Goal: Task Accomplishment & Management: Use online tool/utility

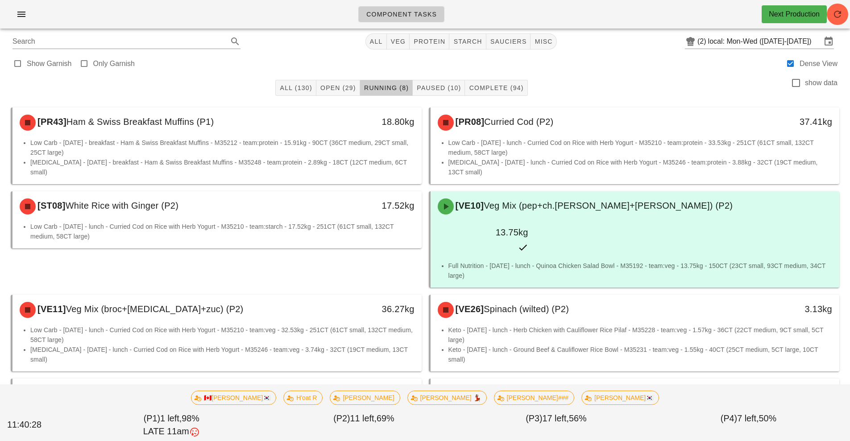
scroll to position [27, 0]
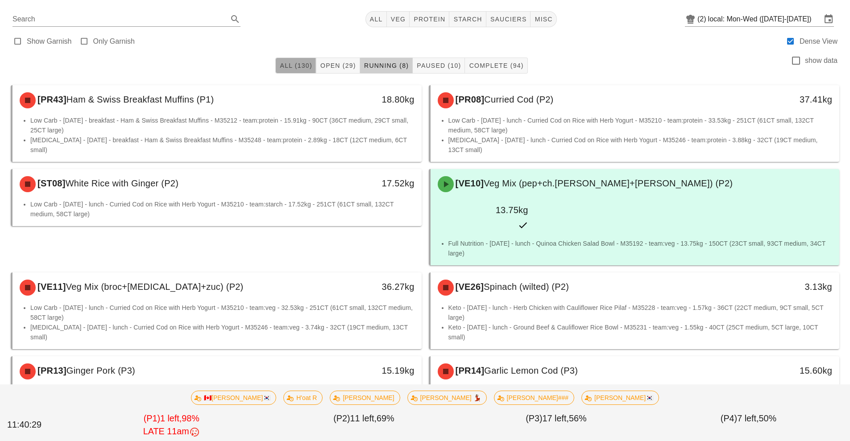
click at [300, 60] on button "All (130)" at bounding box center [295, 66] width 41 height 16
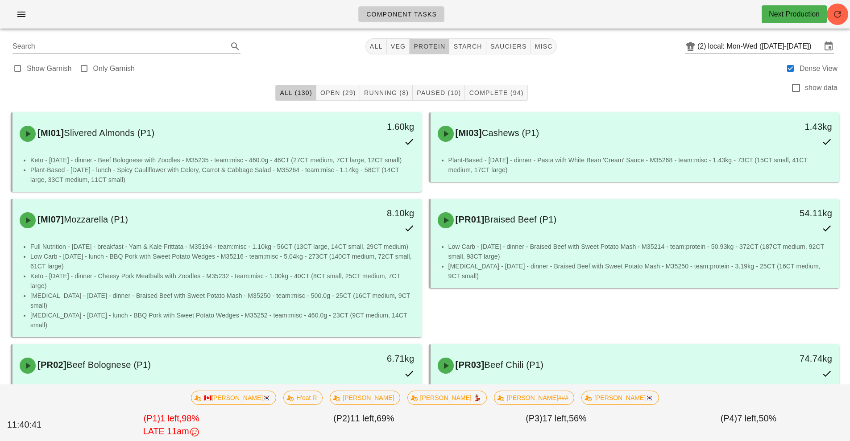
click at [433, 45] on span "protein" at bounding box center [429, 46] width 32 height 7
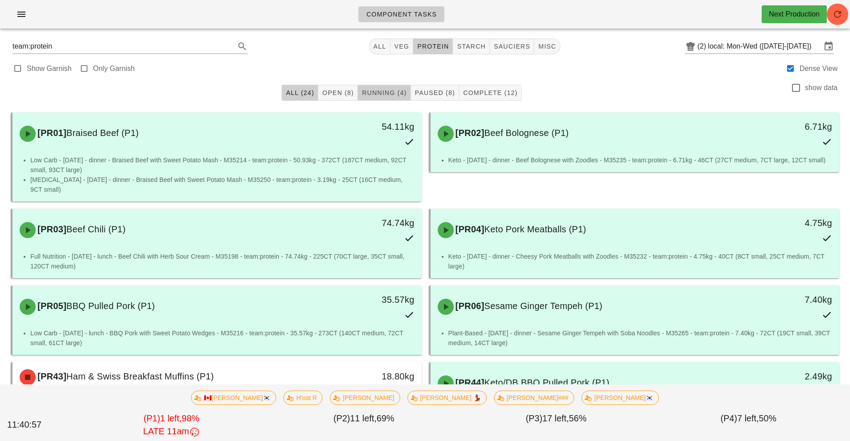
click at [384, 94] on span "Running (4)" at bounding box center [383, 92] width 45 height 7
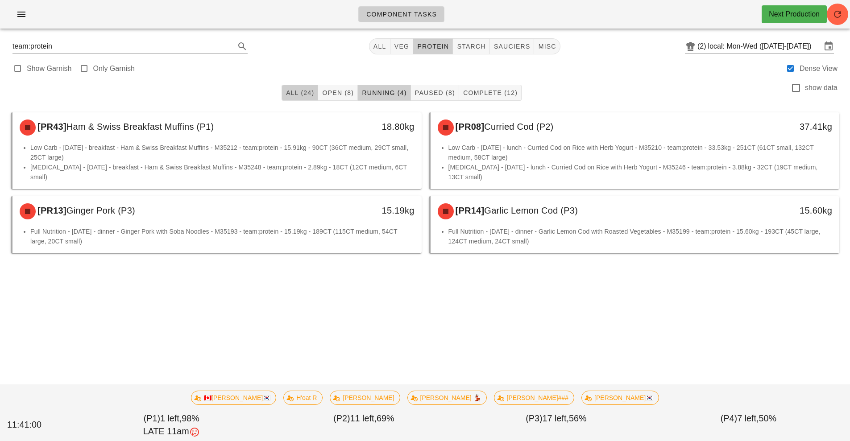
click at [303, 91] on span "All (24)" at bounding box center [300, 92] width 29 height 7
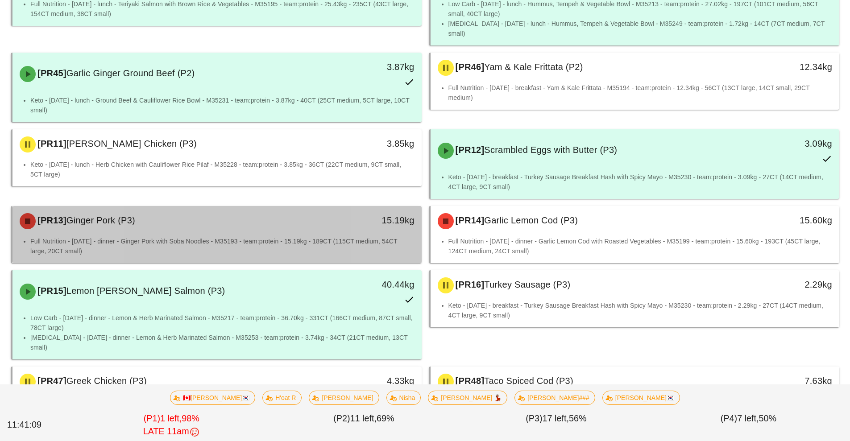
scroll to position [658, 0]
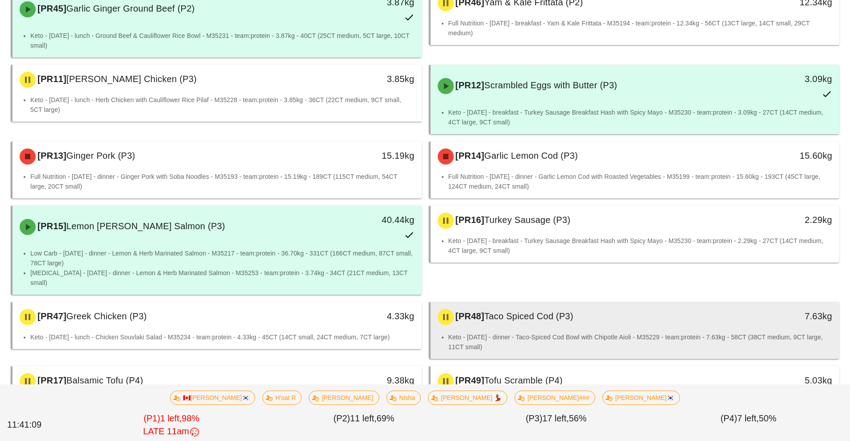
click at [492, 332] on li "Keto - [DATE] - dinner - Taco-Spiced Cod Bowl with Chipotle Aioli - M35229 - te…" at bounding box center [640, 342] width 384 height 20
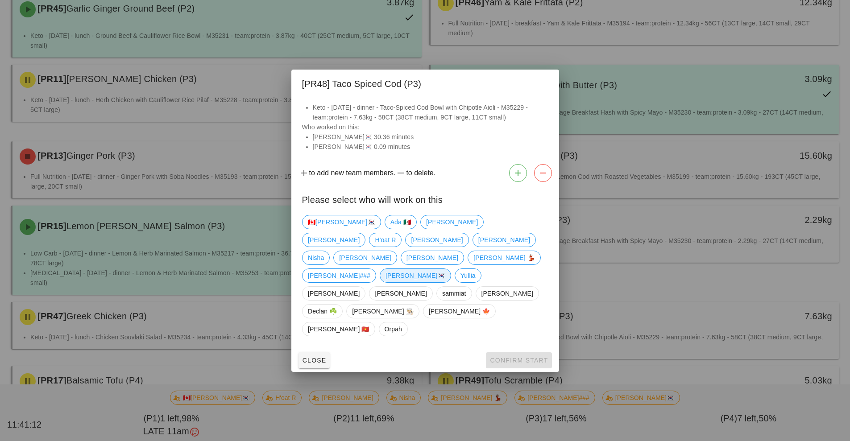
click at [385, 282] on span "[PERSON_NAME]🇰🇷" at bounding box center [415, 275] width 60 height 13
click at [510, 357] on span "Confirm Start" at bounding box center [518, 360] width 58 height 7
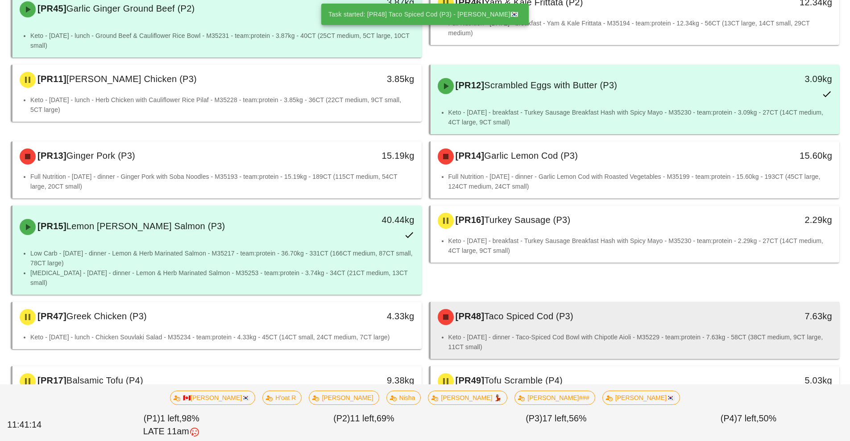
click at [591, 304] on div "[PR48] Taco Spiced Cod (P3)" at bounding box center [584, 317] width 304 height 27
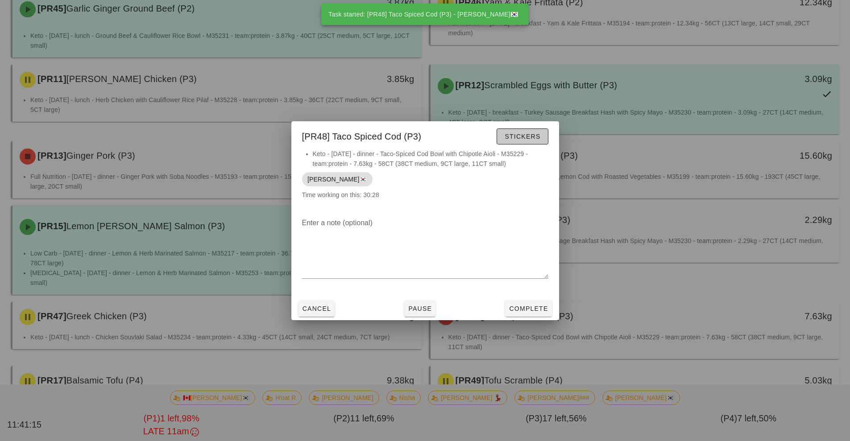
click at [535, 136] on span "Stickers" at bounding box center [522, 136] width 36 height 7
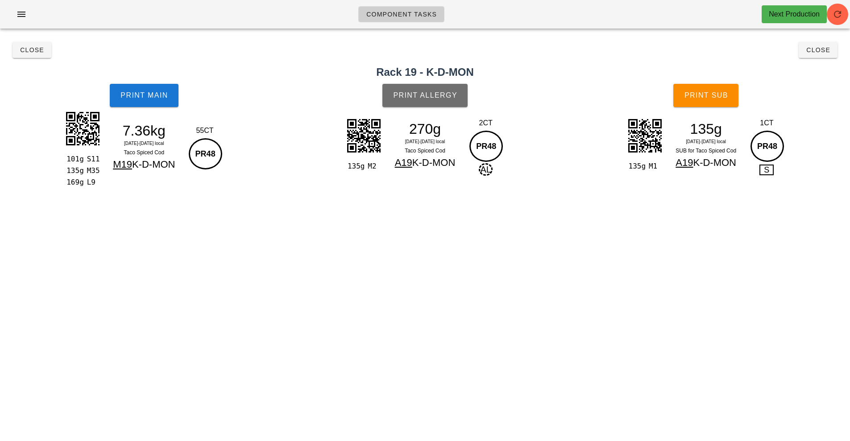
click at [451, 101] on button "Print Allergy" at bounding box center [424, 95] width 85 height 23
click at [142, 85] on button "Print Main" at bounding box center [144, 95] width 69 height 23
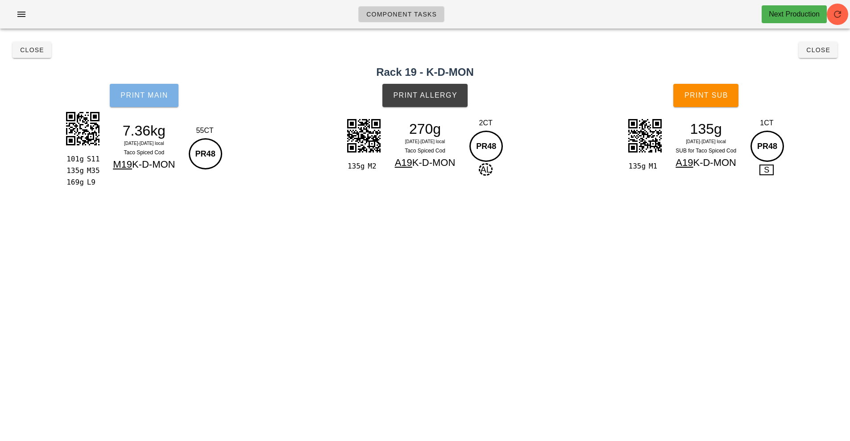
click at [148, 89] on button "Print Main" at bounding box center [144, 95] width 69 height 23
click at [124, 92] on span "Print Main" at bounding box center [144, 95] width 48 height 8
click at [27, 50] on span "Close" at bounding box center [32, 49] width 25 height 7
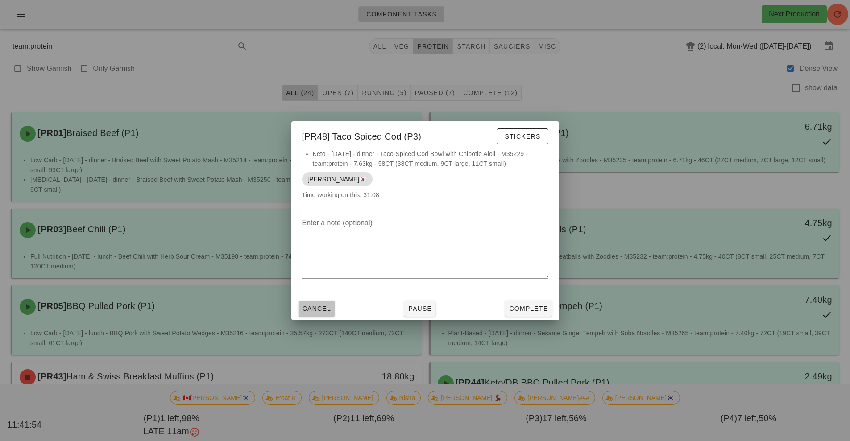
click at [315, 311] on span "Cancel" at bounding box center [316, 308] width 29 height 7
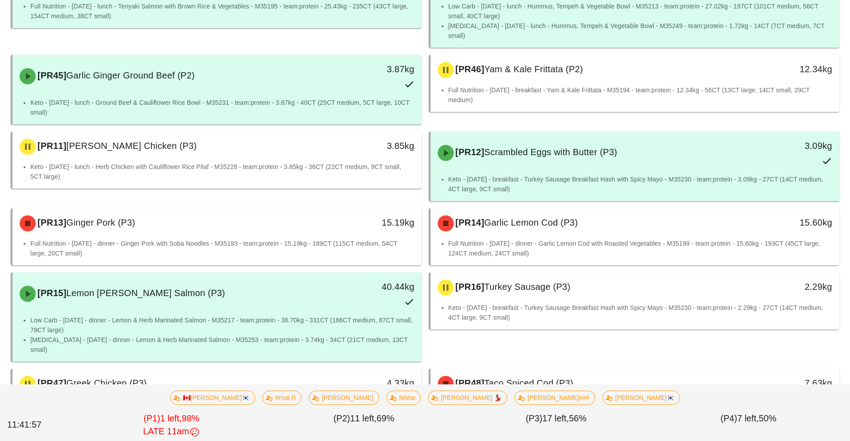
scroll to position [596, 0]
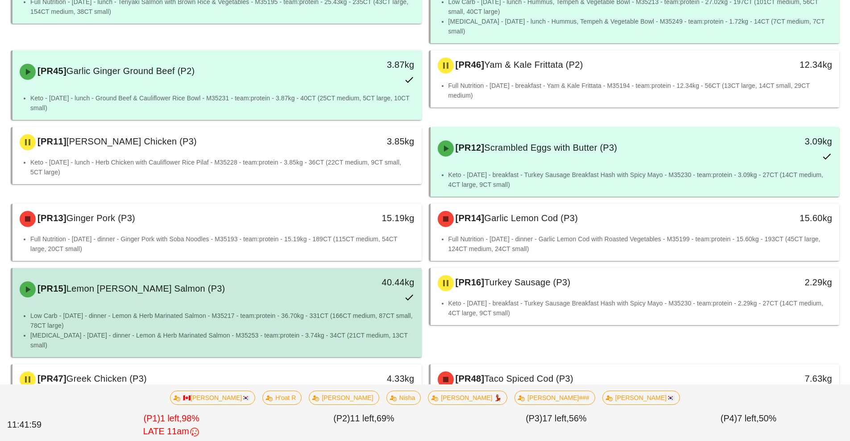
click at [109, 311] on li "Low Carb - [DATE] - dinner - Lemon & Herb Marinated Salmon - M35217 - team:prot…" at bounding box center [222, 321] width 384 height 20
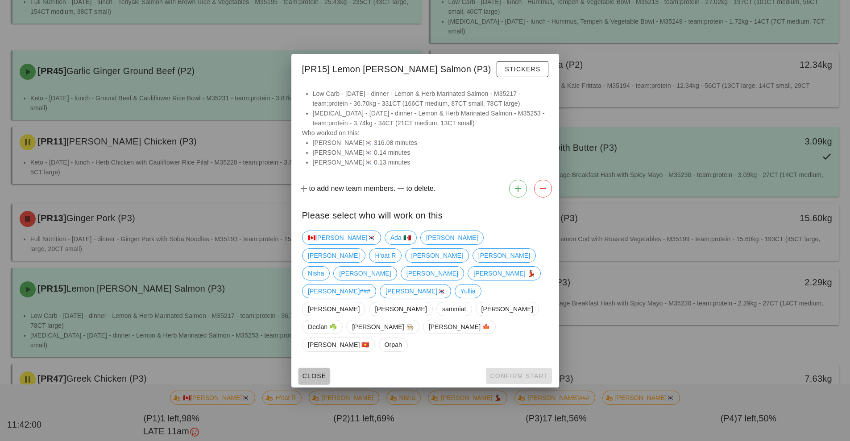
click at [309, 368] on button "Close" at bounding box center [314, 376] width 32 height 16
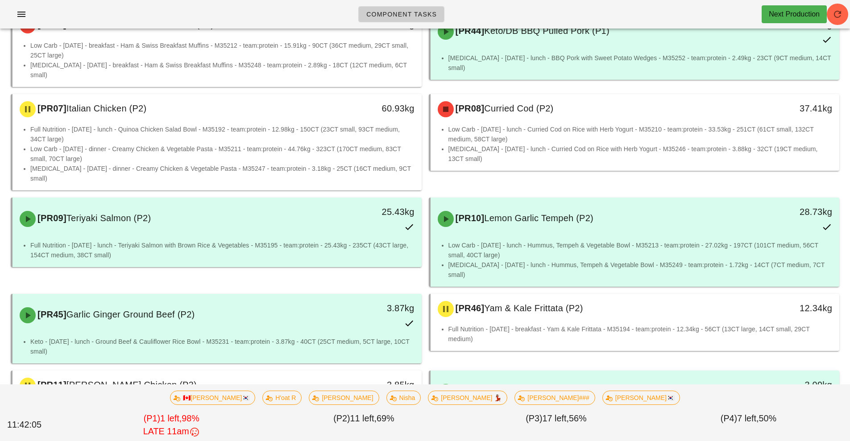
scroll to position [348, 0]
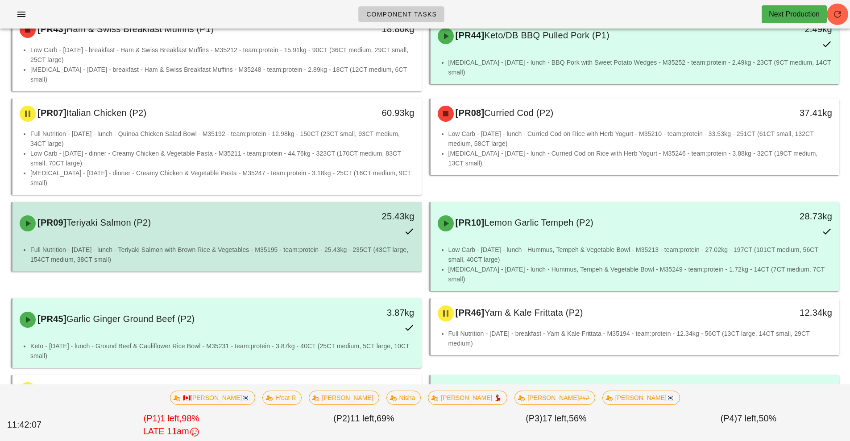
click at [244, 213] on div "[PR09] Teriyaki Salmon (P2) 25.43kg" at bounding box center [217, 223] width 406 height 39
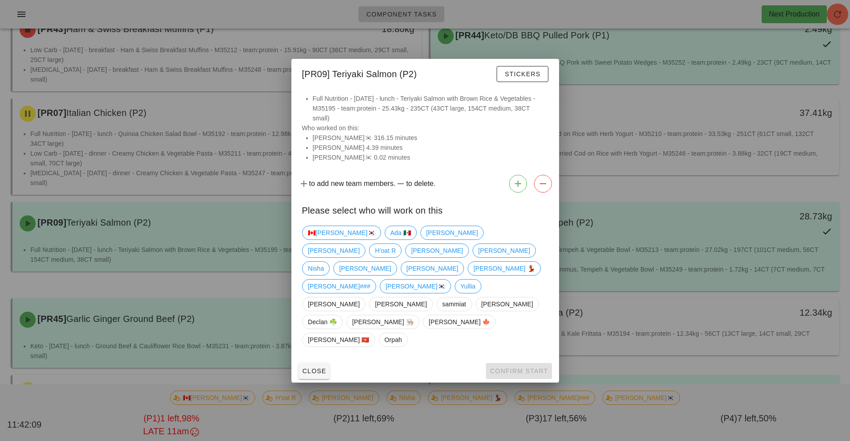
click at [534, 94] on div at bounding box center [425, 90] width 268 height 7
click at [519, 82] on button "Stickers" at bounding box center [522, 74] width 51 height 16
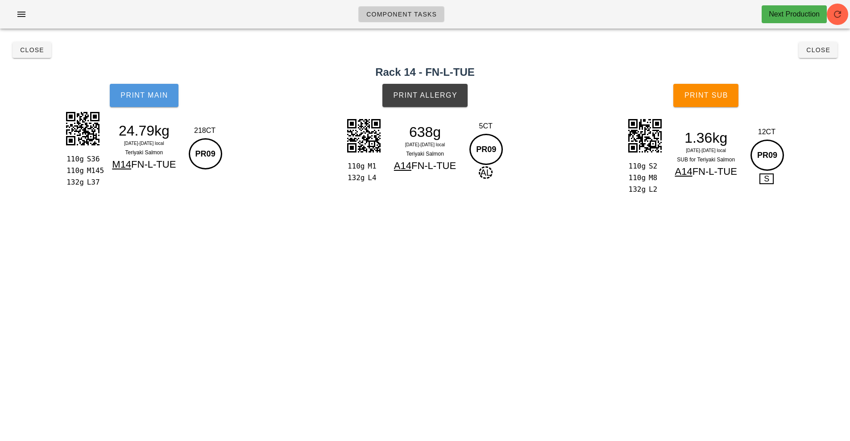
click at [153, 93] on span "Print Main" at bounding box center [144, 95] width 48 height 8
click at [28, 54] on button "Close" at bounding box center [31, 50] width 39 height 16
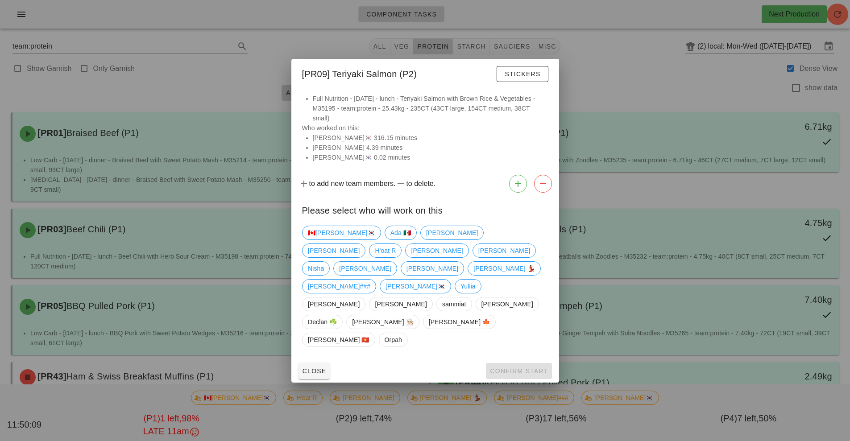
click at [31, 51] on div at bounding box center [425, 220] width 850 height 441
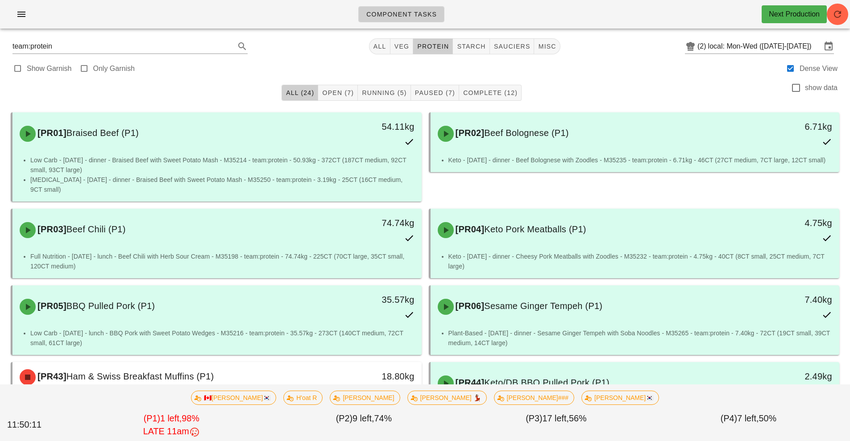
click at [188, 80] on div "All (24) Open (7) Running (5) Paused (7) Complete (12) show data" at bounding box center [424, 93] width 839 height 29
click at [468, 49] on span "starch" at bounding box center [470, 46] width 29 height 7
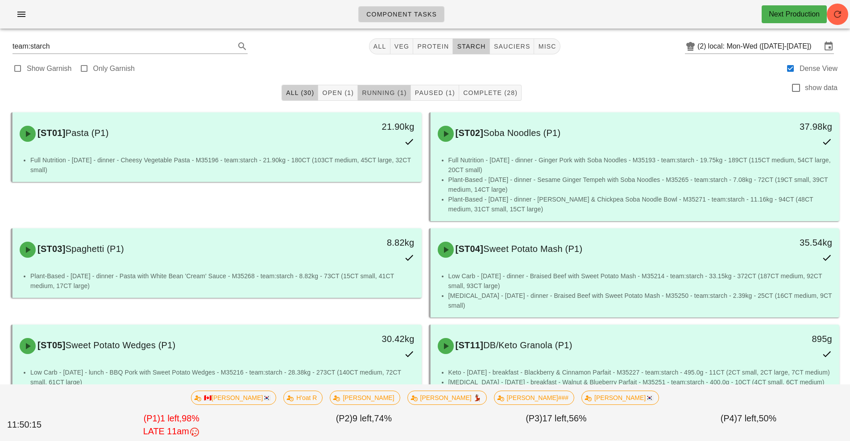
click at [381, 92] on span "Running (1)" at bounding box center [383, 92] width 45 height 7
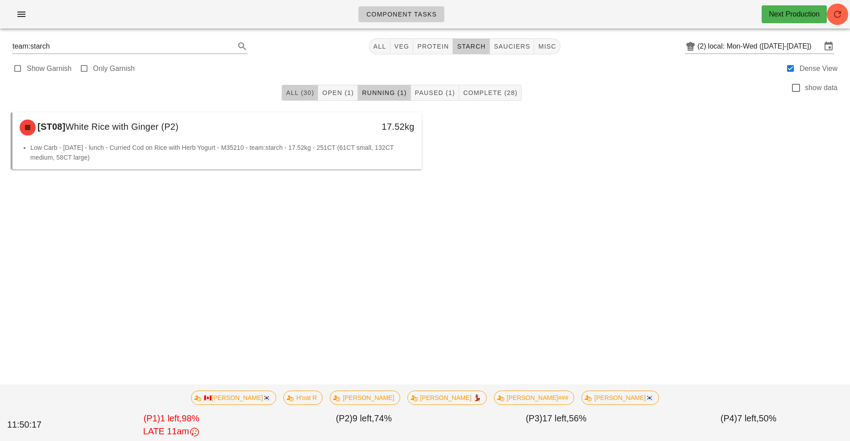
click at [290, 91] on span "All (30)" at bounding box center [300, 92] width 29 height 7
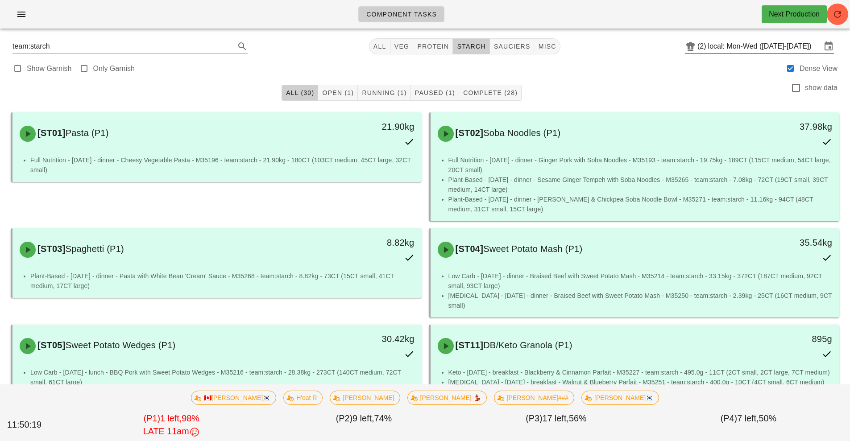
click at [719, 47] on input "local: Mon-Wed ([DATE]-[DATE])" at bounding box center [764, 46] width 113 height 14
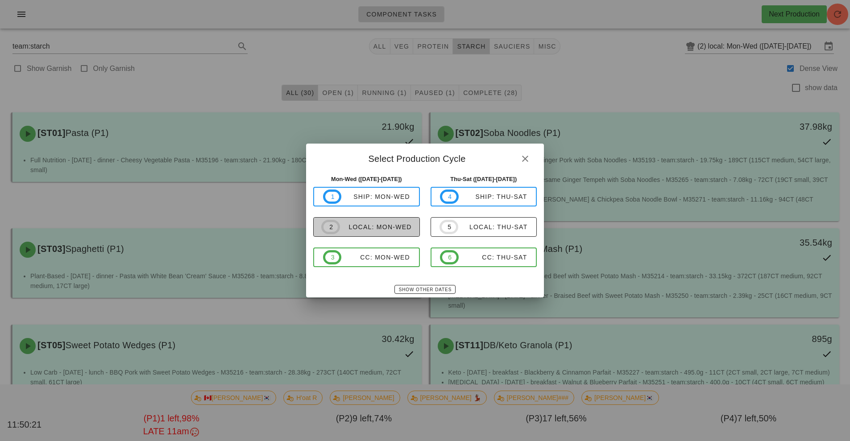
click at [383, 229] on div "local: Mon-Wed" at bounding box center [376, 227] width 72 height 7
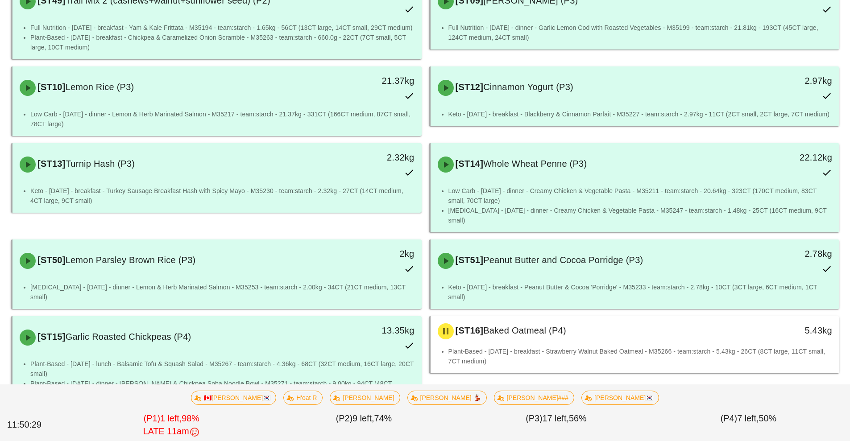
scroll to position [1066, 0]
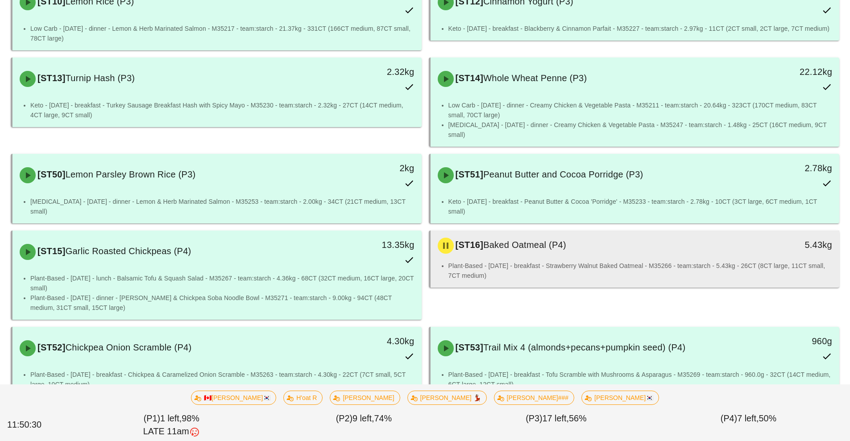
click at [558, 232] on div "[ST16] Baked Oatmeal (P4)" at bounding box center [584, 245] width 304 height 27
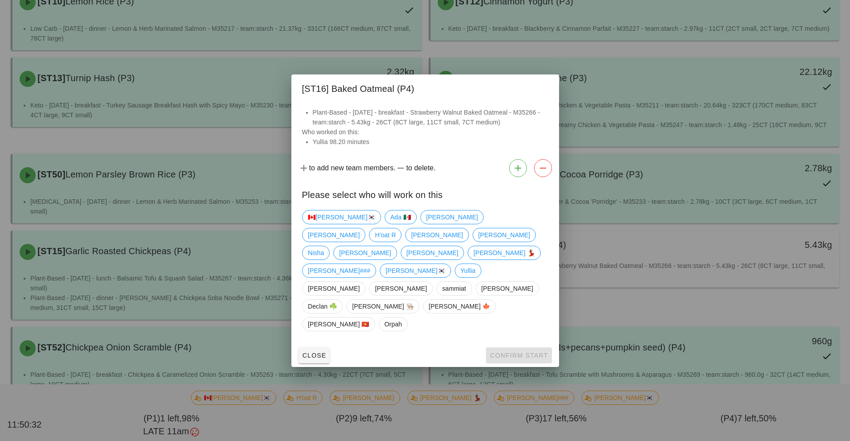
click at [630, 215] on div at bounding box center [425, 220] width 850 height 441
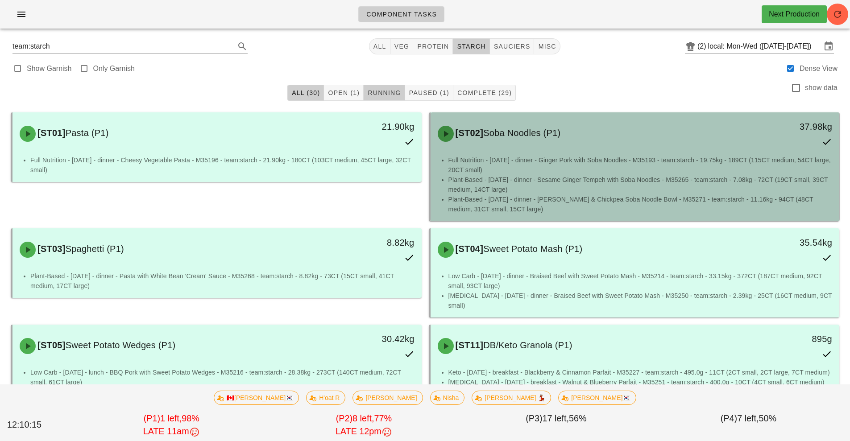
click at [384, 93] on span "Running" at bounding box center [383, 92] width 33 height 7
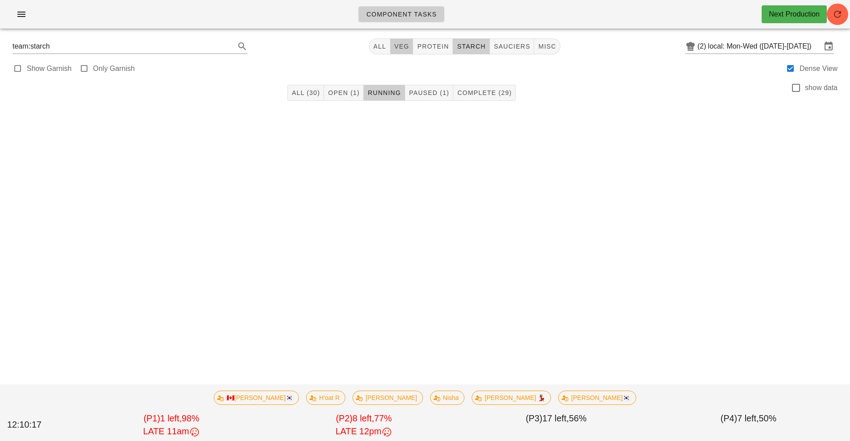
click at [409, 46] on span "veg" at bounding box center [402, 46] width 16 height 7
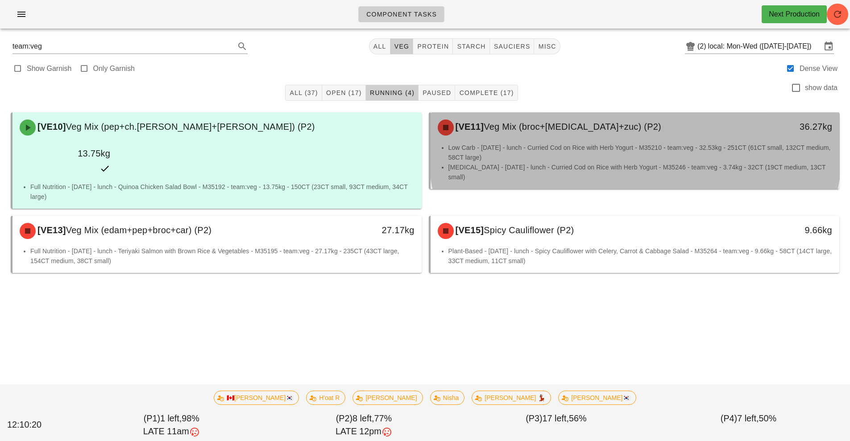
click at [540, 154] on li "Low Carb - [DATE] - lunch - Curried Cod on Rice with Herb Yogurt - M35210 - tea…" at bounding box center [640, 153] width 384 height 20
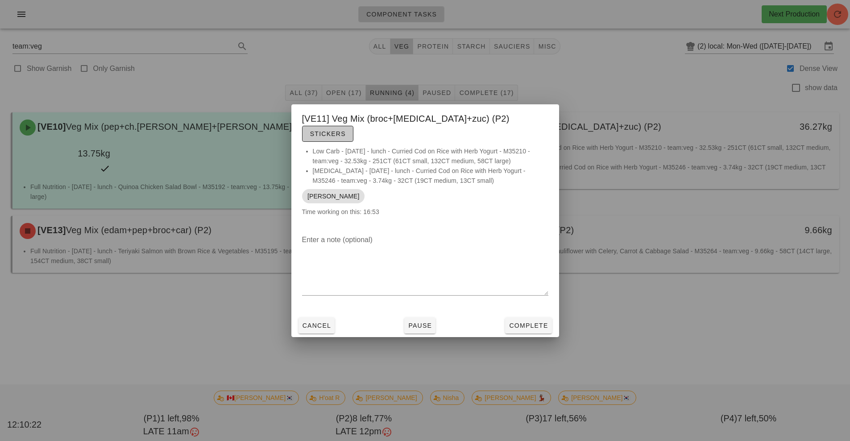
click at [353, 132] on button "Stickers" at bounding box center [327, 134] width 51 height 16
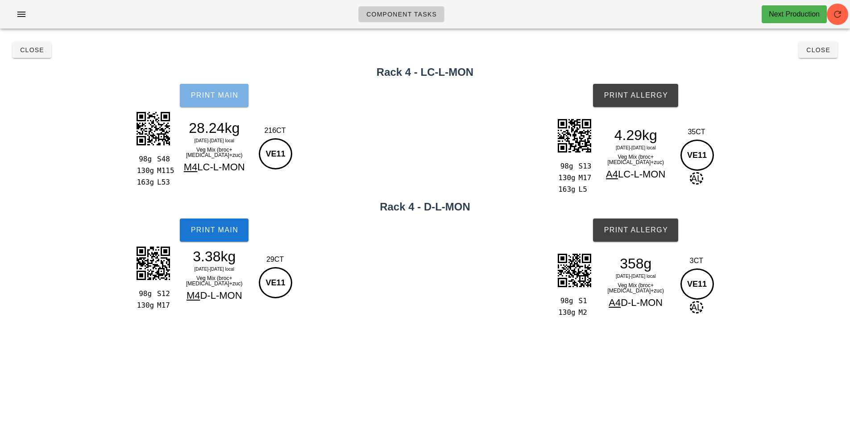
click at [222, 104] on button "Print Main" at bounding box center [214, 95] width 69 height 23
click at [230, 104] on button "Print Main" at bounding box center [214, 95] width 69 height 23
click at [206, 91] on button "Print Main" at bounding box center [214, 95] width 69 height 23
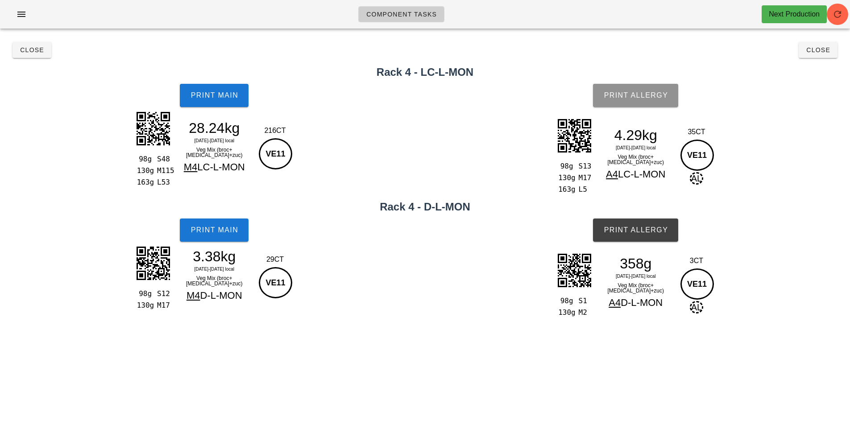
click at [638, 87] on button "Print Allergy" at bounding box center [635, 95] width 85 height 23
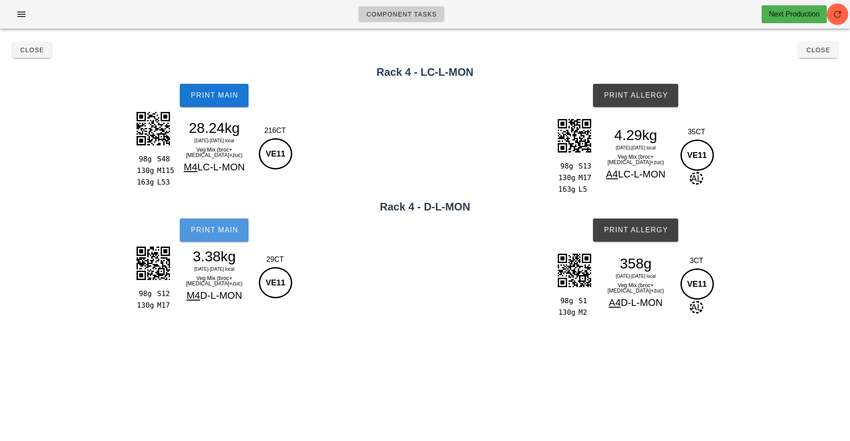
click at [217, 228] on span "Print Main" at bounding box center [214, 230] width 48 height 8
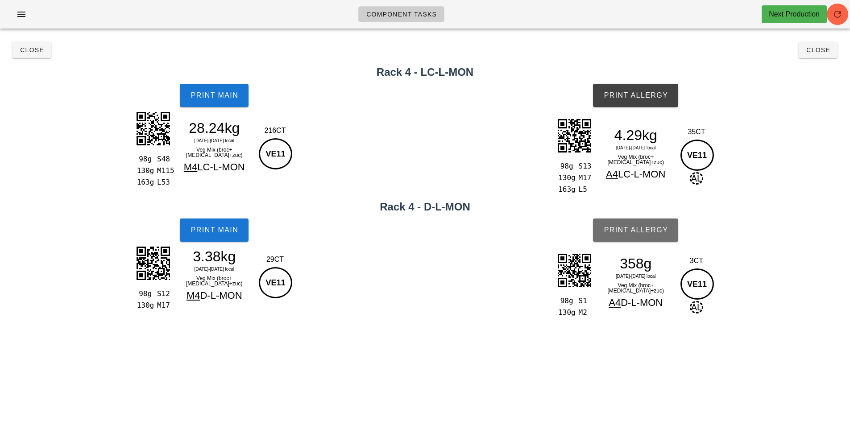
click at [641, 228] on span "Print Allergy" at bounding box center [635, 230] width 65 height 8
click at [34, 50] on span "Close" at bounding box center [32, 49] width 25 height 7
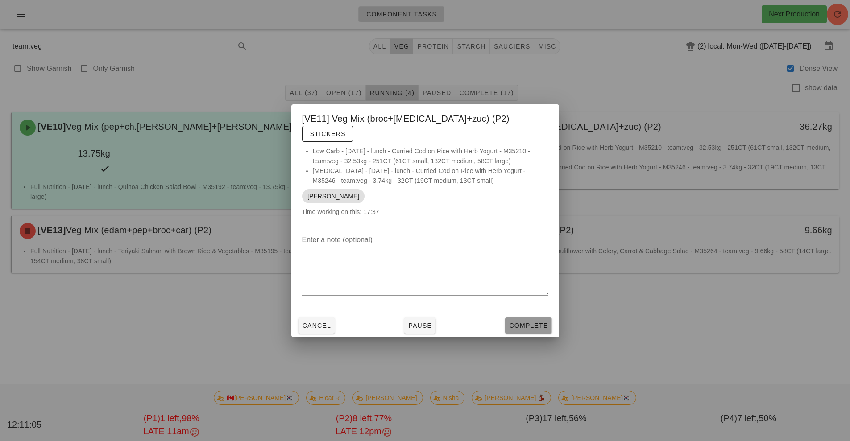
click at [525, 322] on span "Complete" at bounding box center [528, 325] width 39 height 7
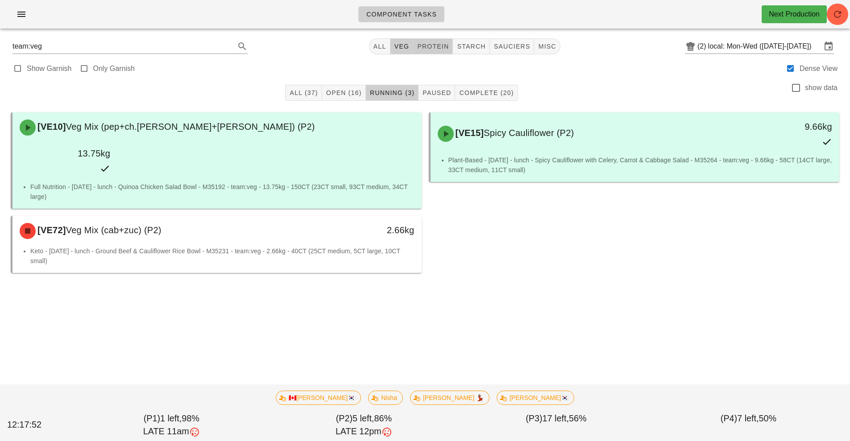
click at [438, 47] on span "protein" at bounding box center [433, 46] width 32 height 7
type input "team:protein"
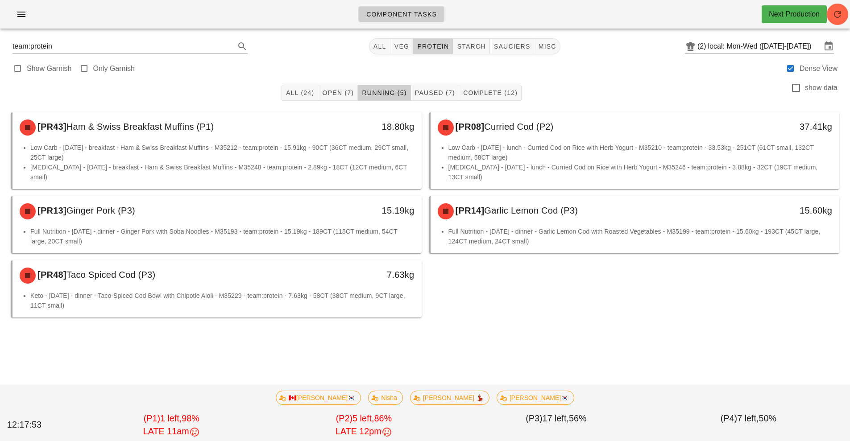
click at [445, 47] on span "protein" at bounding box center [433, 46] width 32 height 7
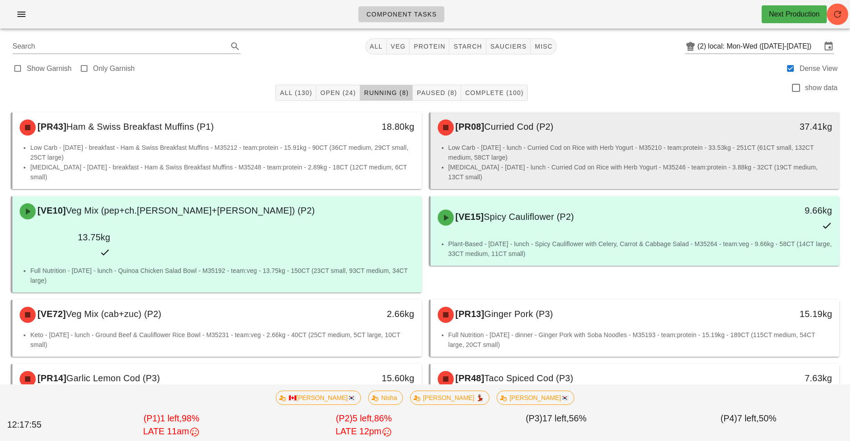
click at [548, 152] on li "Low Carb - [DATE] - lunch - Curried Cod on Rice with Herb Yogurt - M35210 - tea…" at bounding box center [640, 153] width 384 height 20
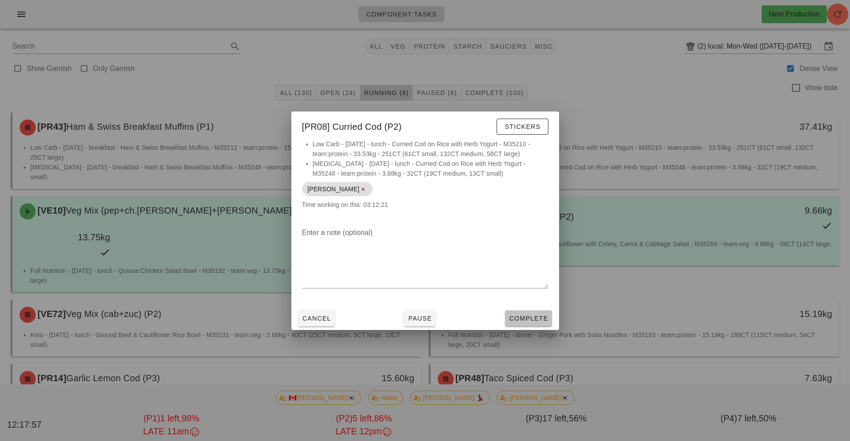
click at [539, 318] on span "Complete" at bounding box center [528, 318] width 39 height 7
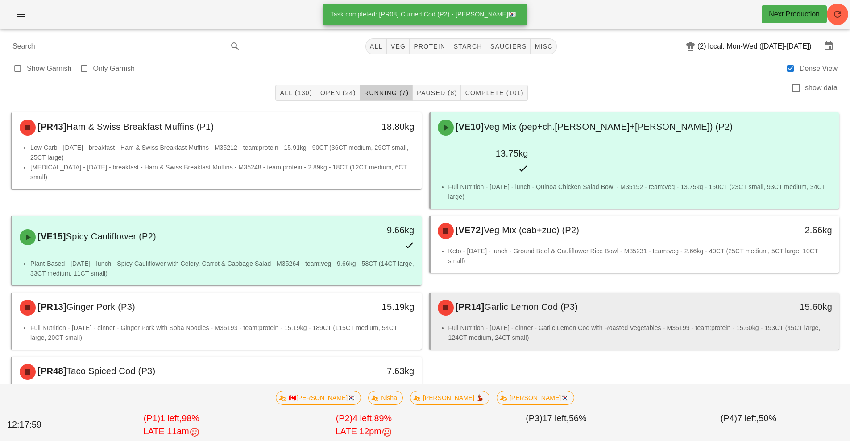
click at [579, 323] on li "Full Nutrition - [DATE] - dinner - Garlic Lemon Cod with Roasted Vegetables - M…" at bounding box center [640, 333] width 384 height 20
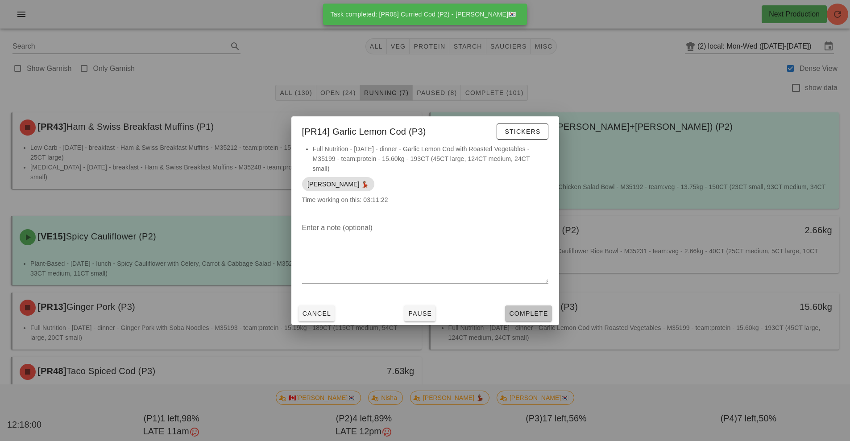
click at [539, 310] on span "Complete" at bounding box center [528, 313] width 39 height 7
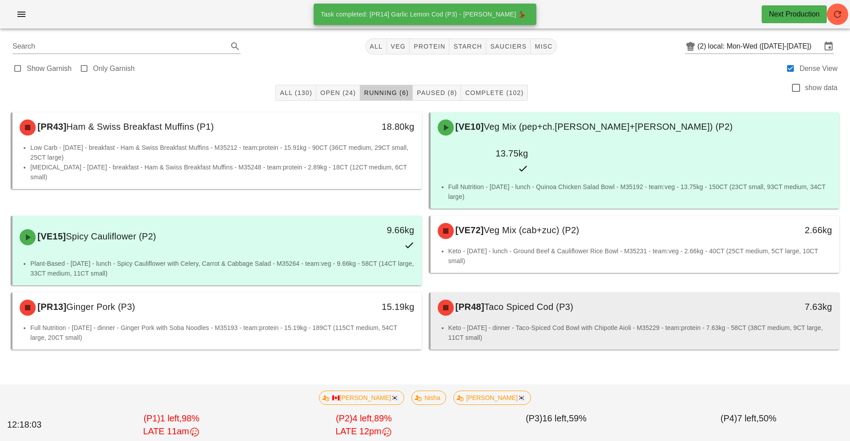
click at [570, 323] on li "Keto - [DATE] - dinner - Taco-Spiced Cod Bowl with Chipotle Aioli - M35229 - te…" at bounding box center [640, 333] width 384 height 20
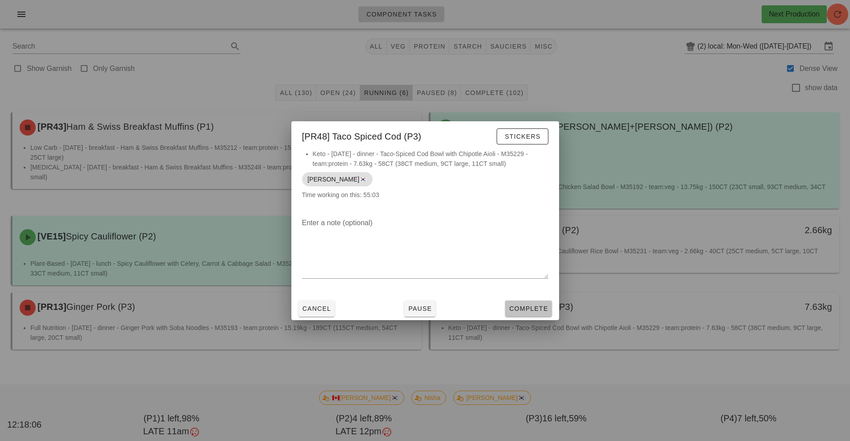
click at [529, 309] on span "Complete" at bounding box center [528, 308] width 39 height 7
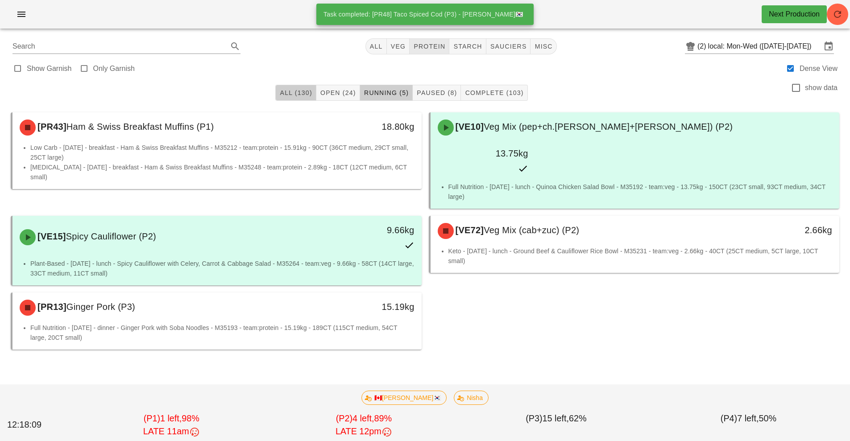
click at [299, 89] on span "All (130)" at bounding box center [295, 92] width 33 height 7
click at [430, 46] on span "protein" at bounding box center [429, 46] width 32 height 7
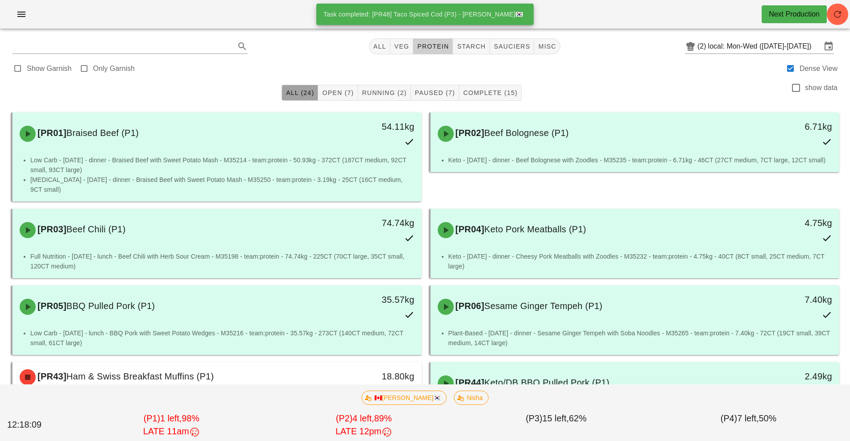
type input "team:protein"
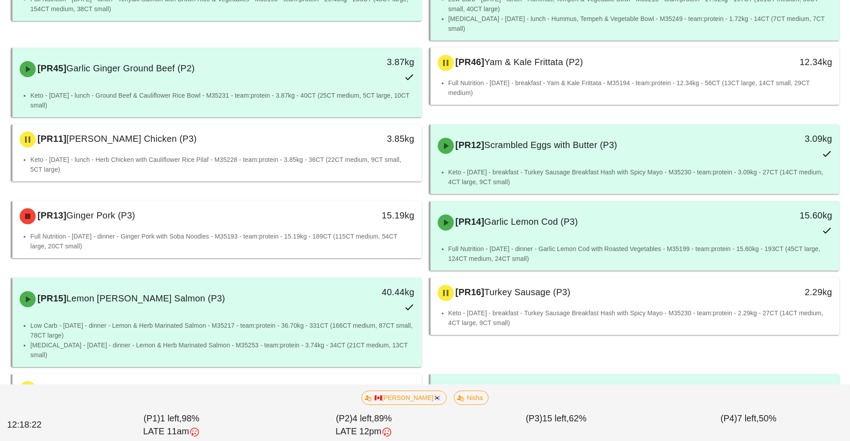
scroll to position [683, 0]
